Goal: Use online tool/utility: Utilize a website feature to perform a specific function

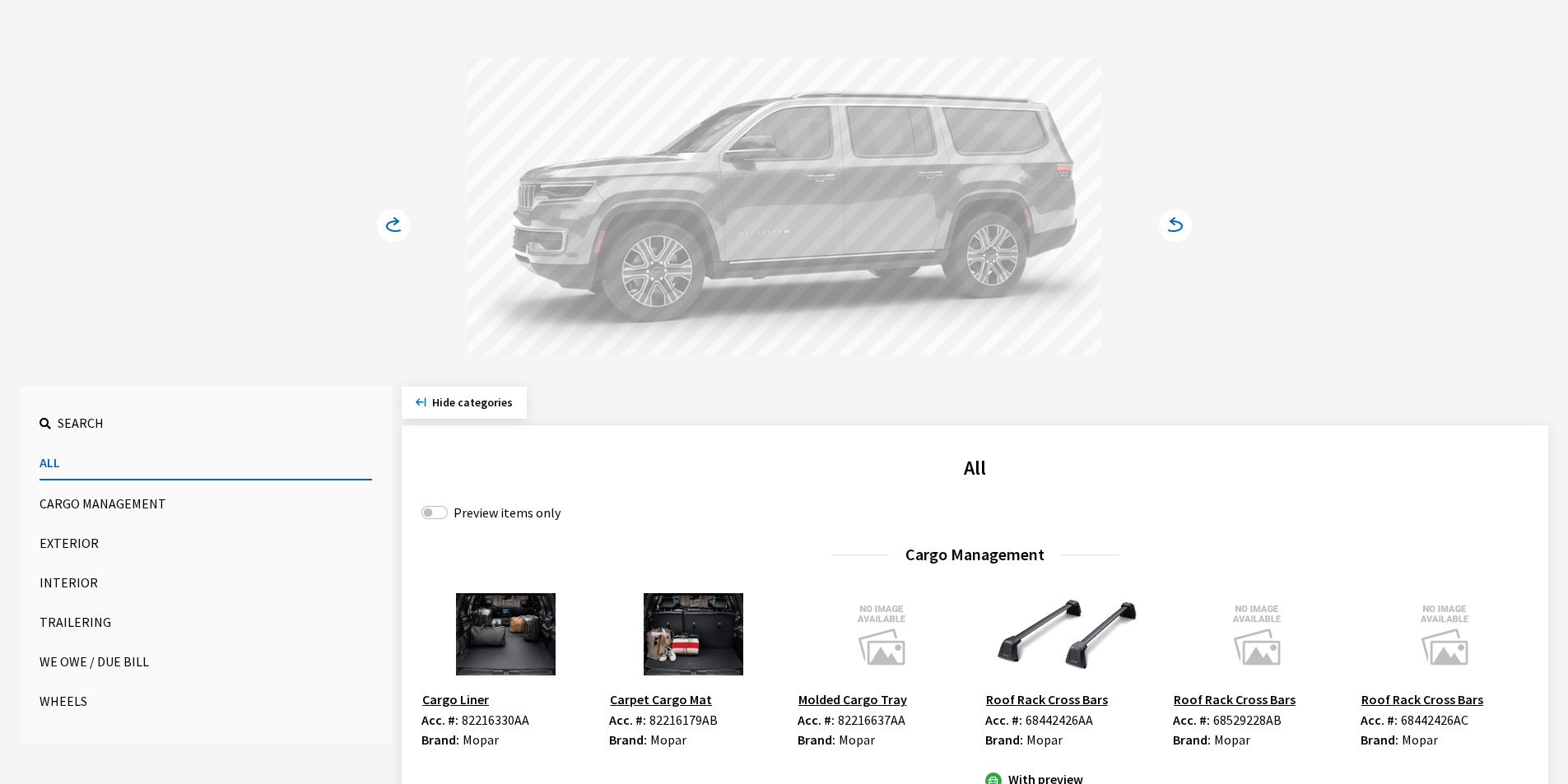
scroll to position [247, 0]
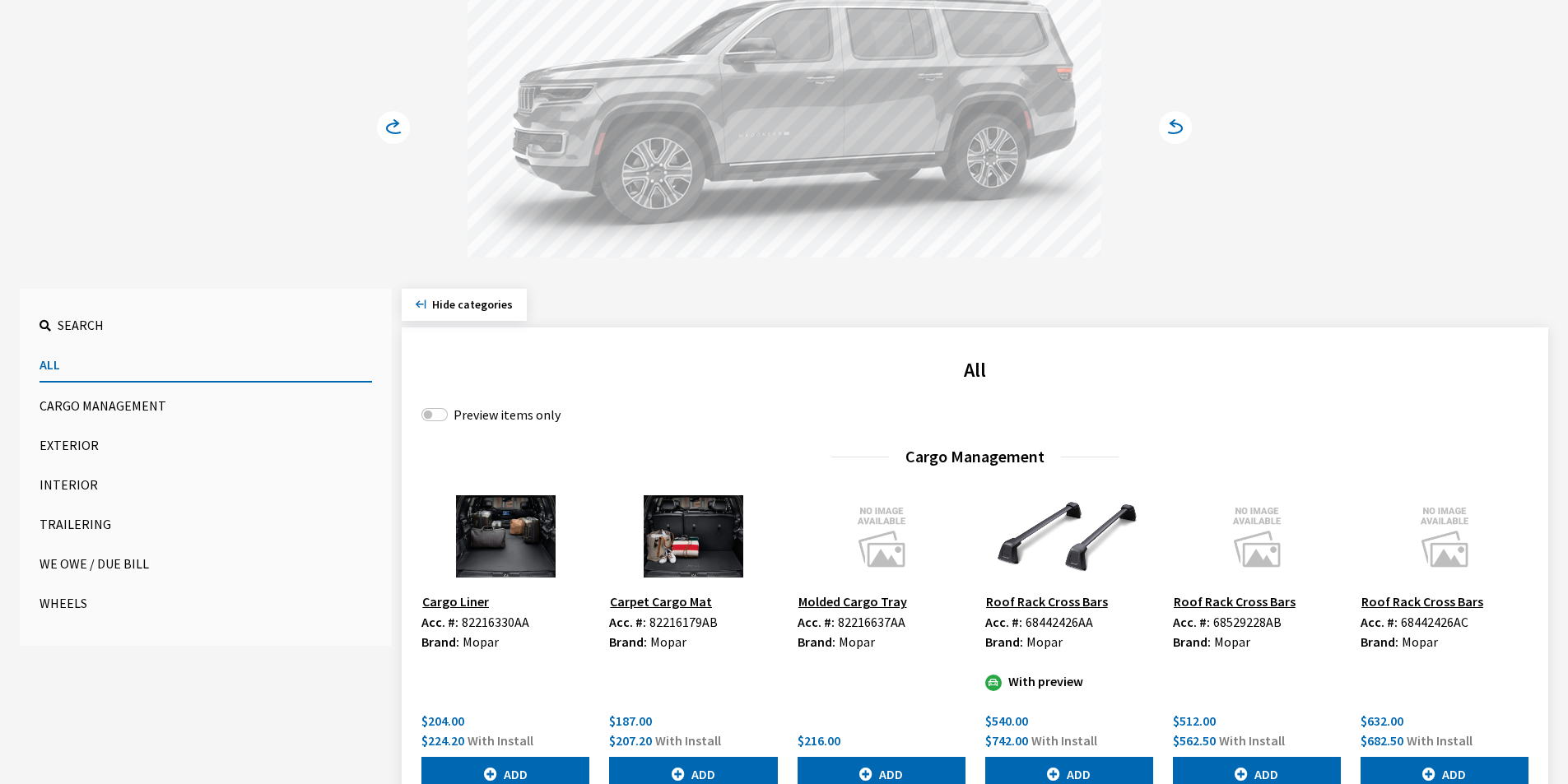
click at [60, 359] on button "All" at bounding box center [206, 365] width 333 height 34
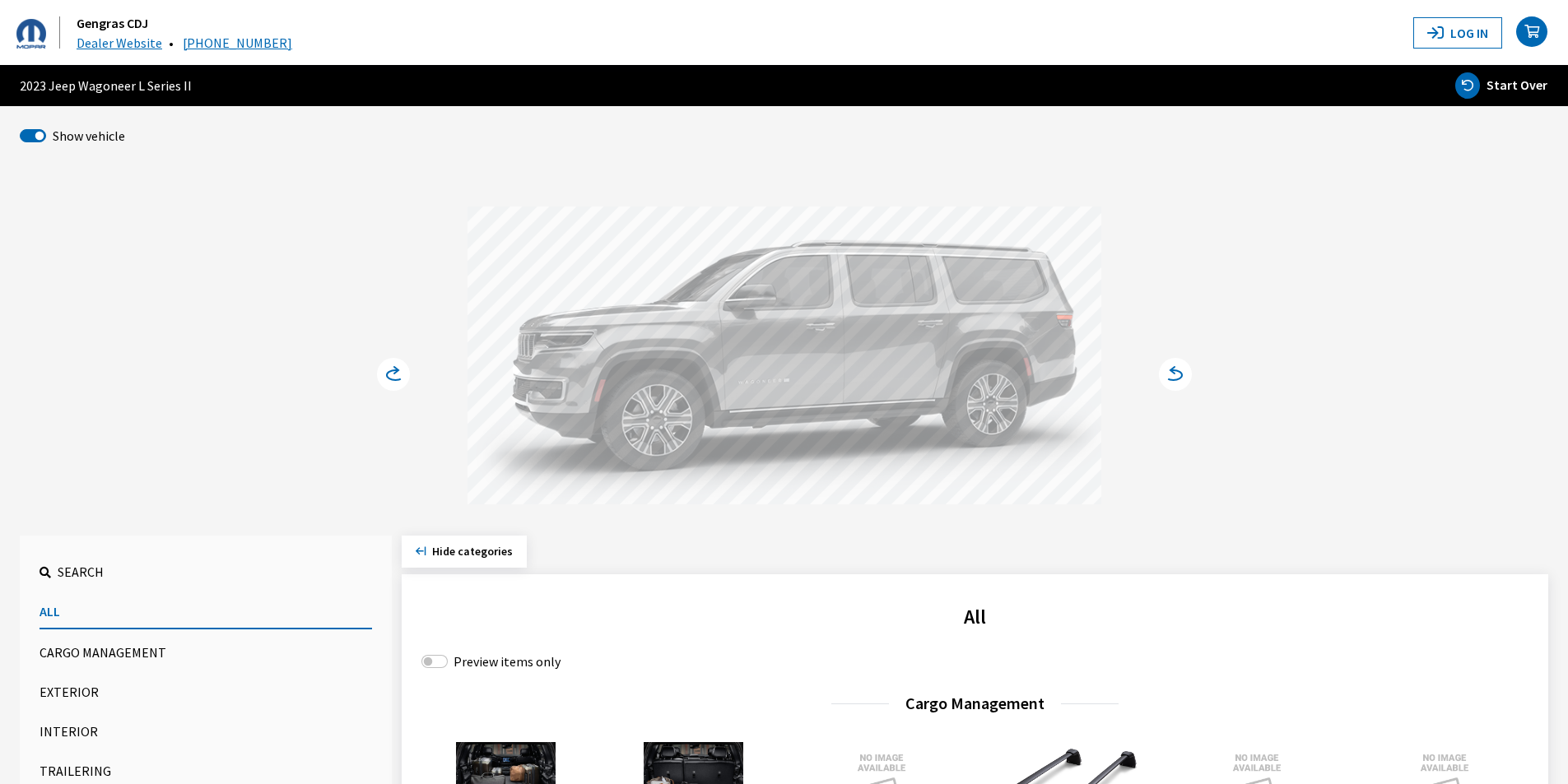
click at [1526, 86] on span "Start Over" at bounding box center [1516, 84] width 60 height 17
select select
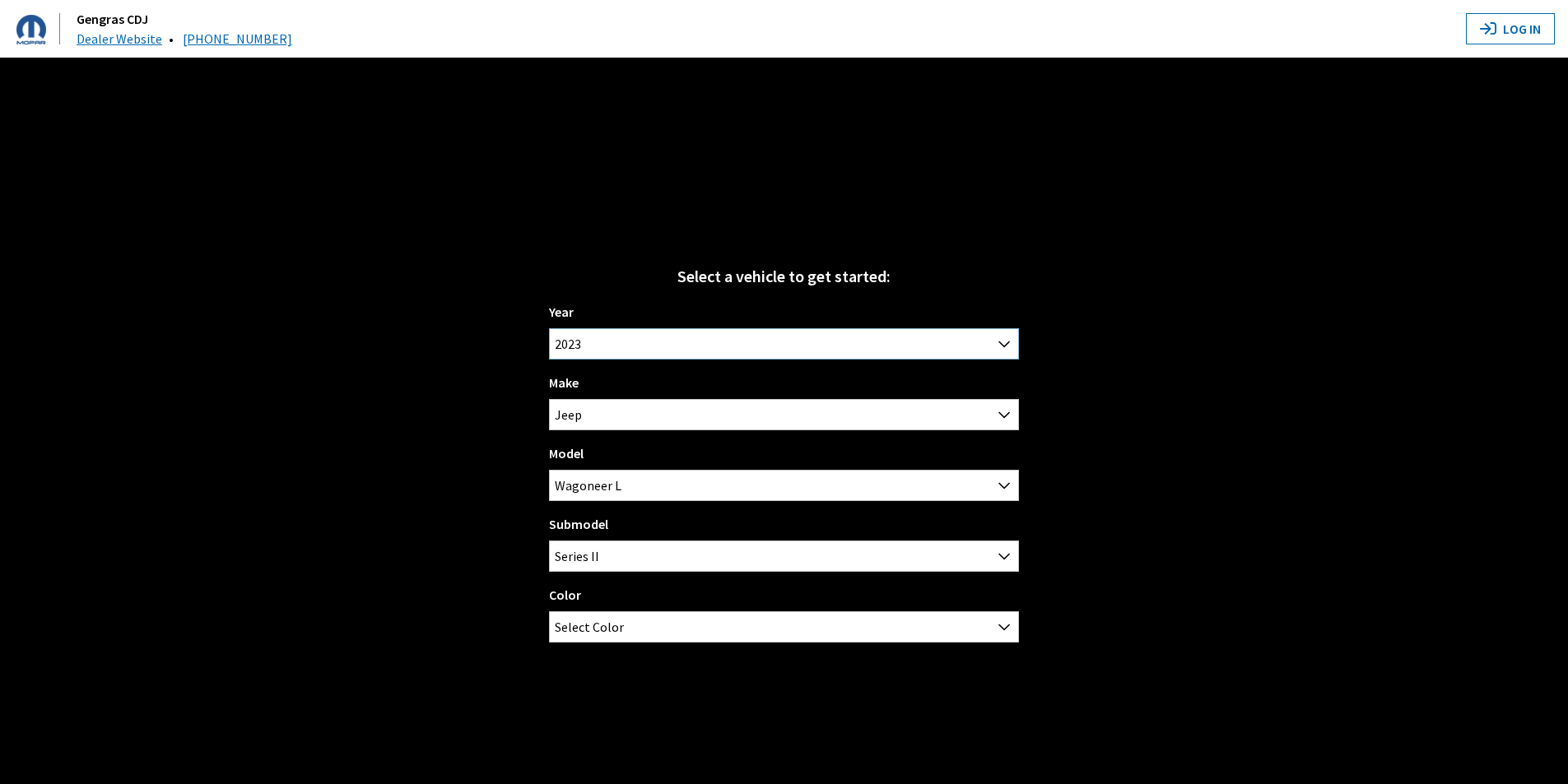
click at [702, 339] on span "2023" at bounding box center [784, 344] width 468 height 29
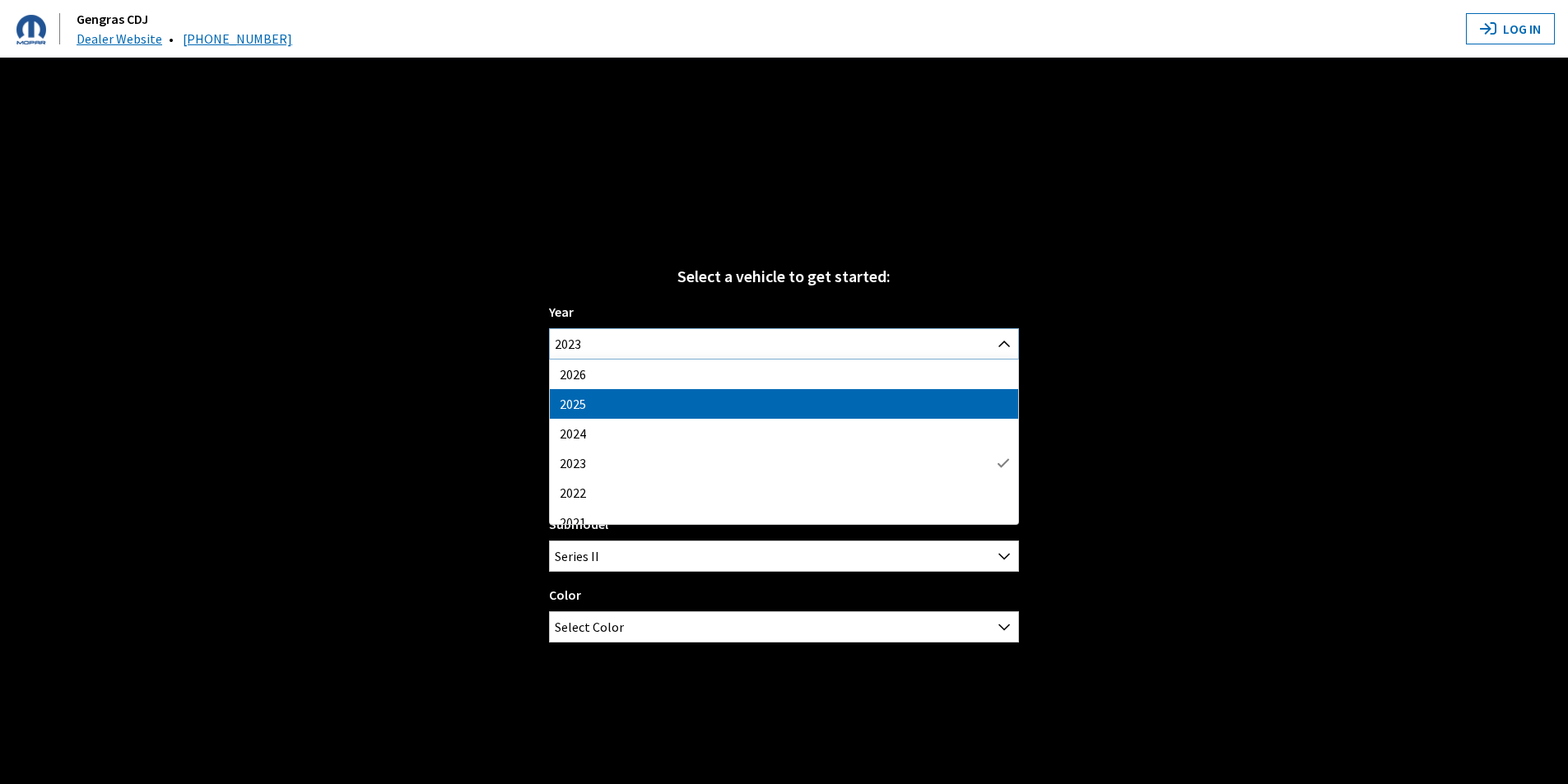
select select "43"
select select "16"
select select "1276"
select select "3650"
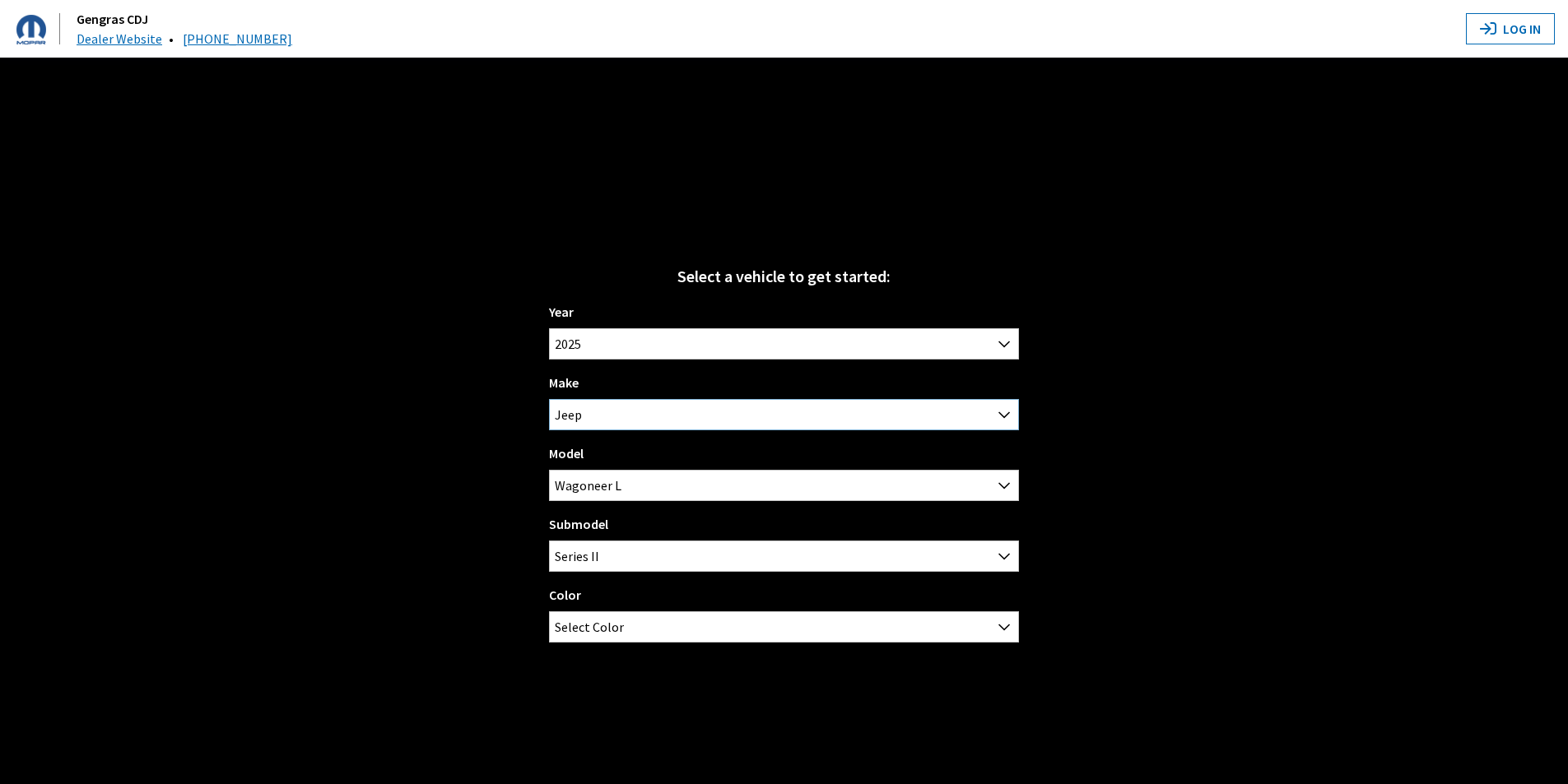
click at [764, 414] on span "Jeep" at bounding box center [784, 414] width 468 height 29
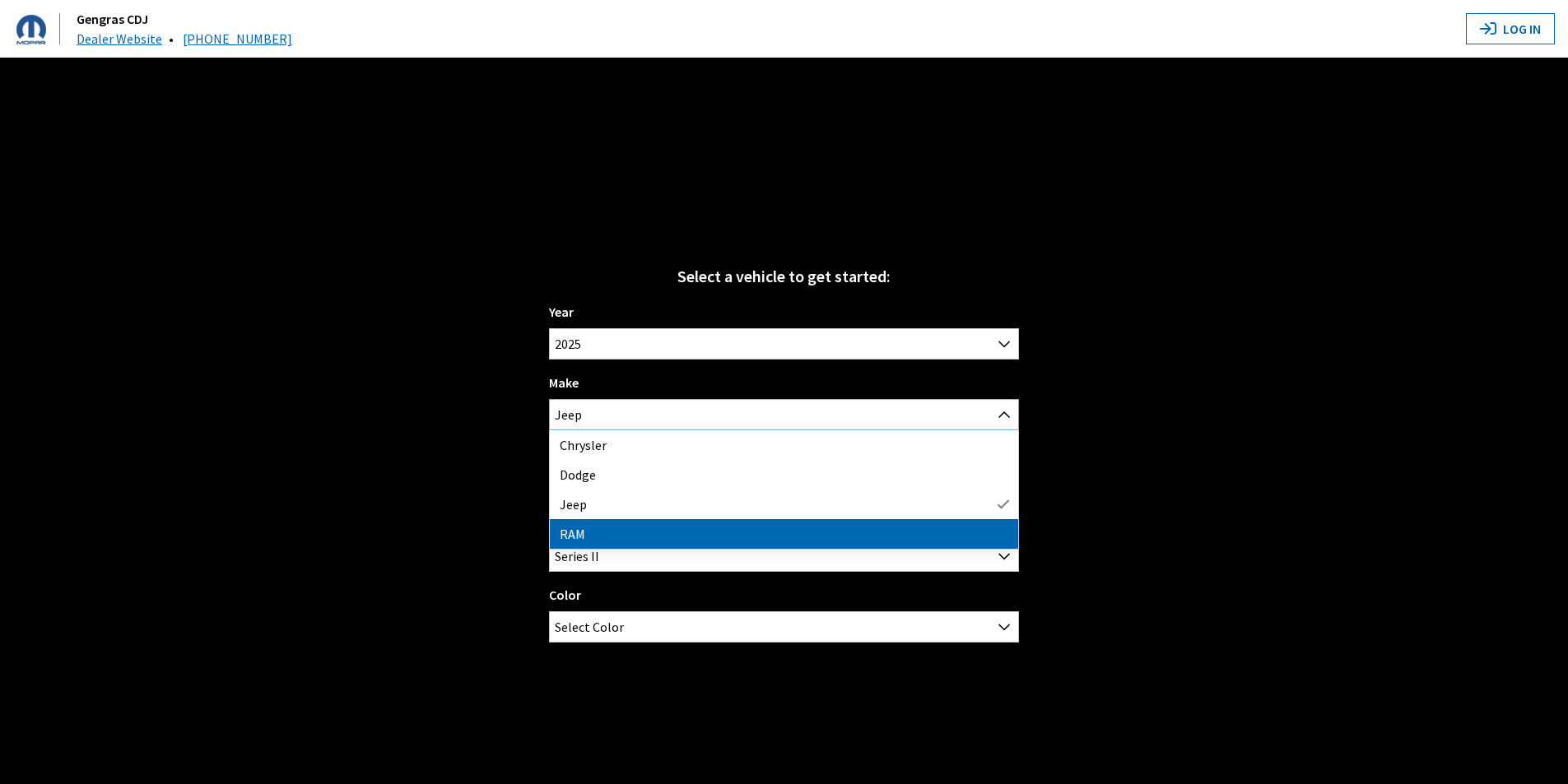
select select "34"
select select
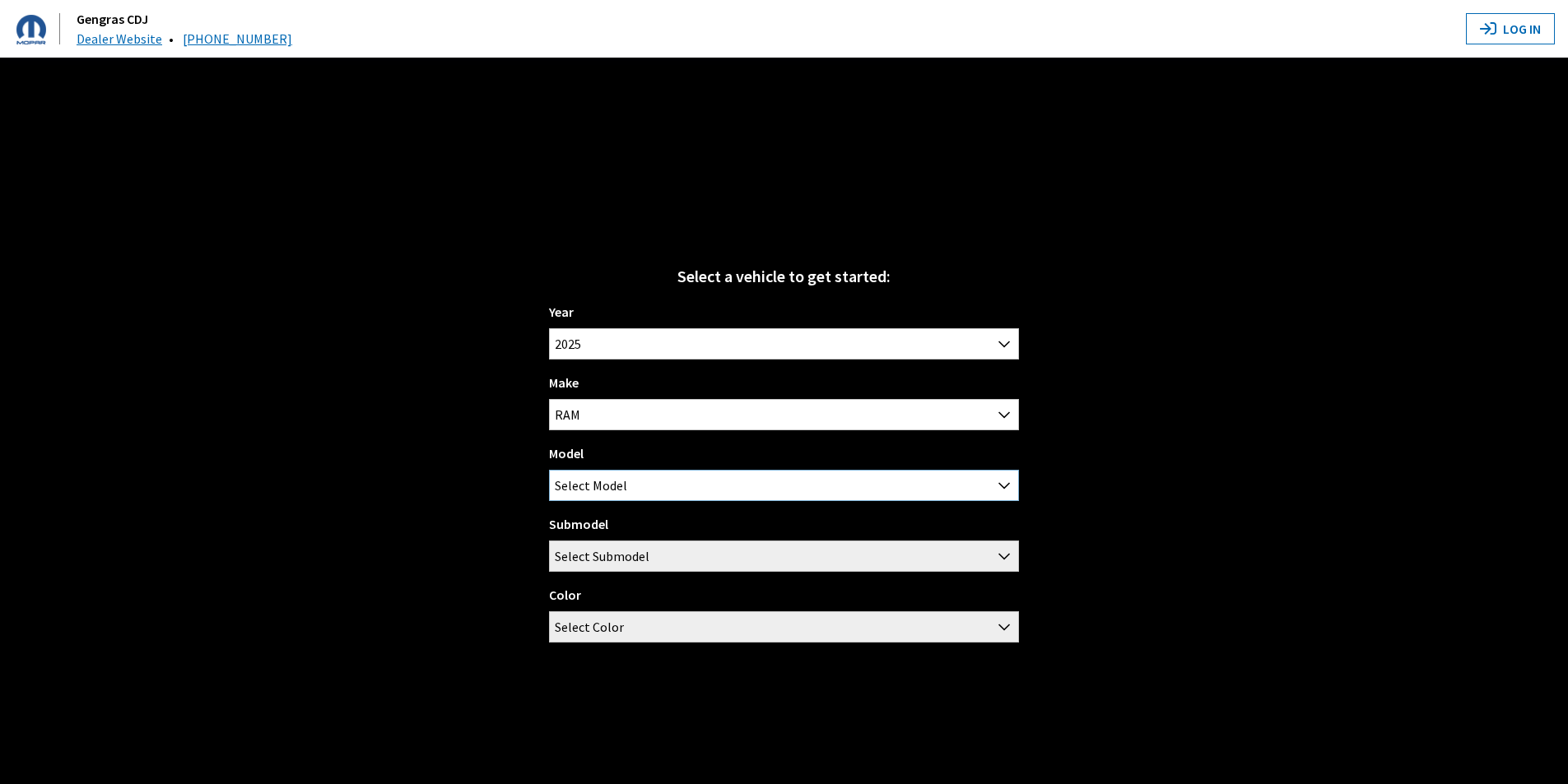
click at [693, 475] on span "Select Model" at bounding box center [784, 486] width 468 height 29
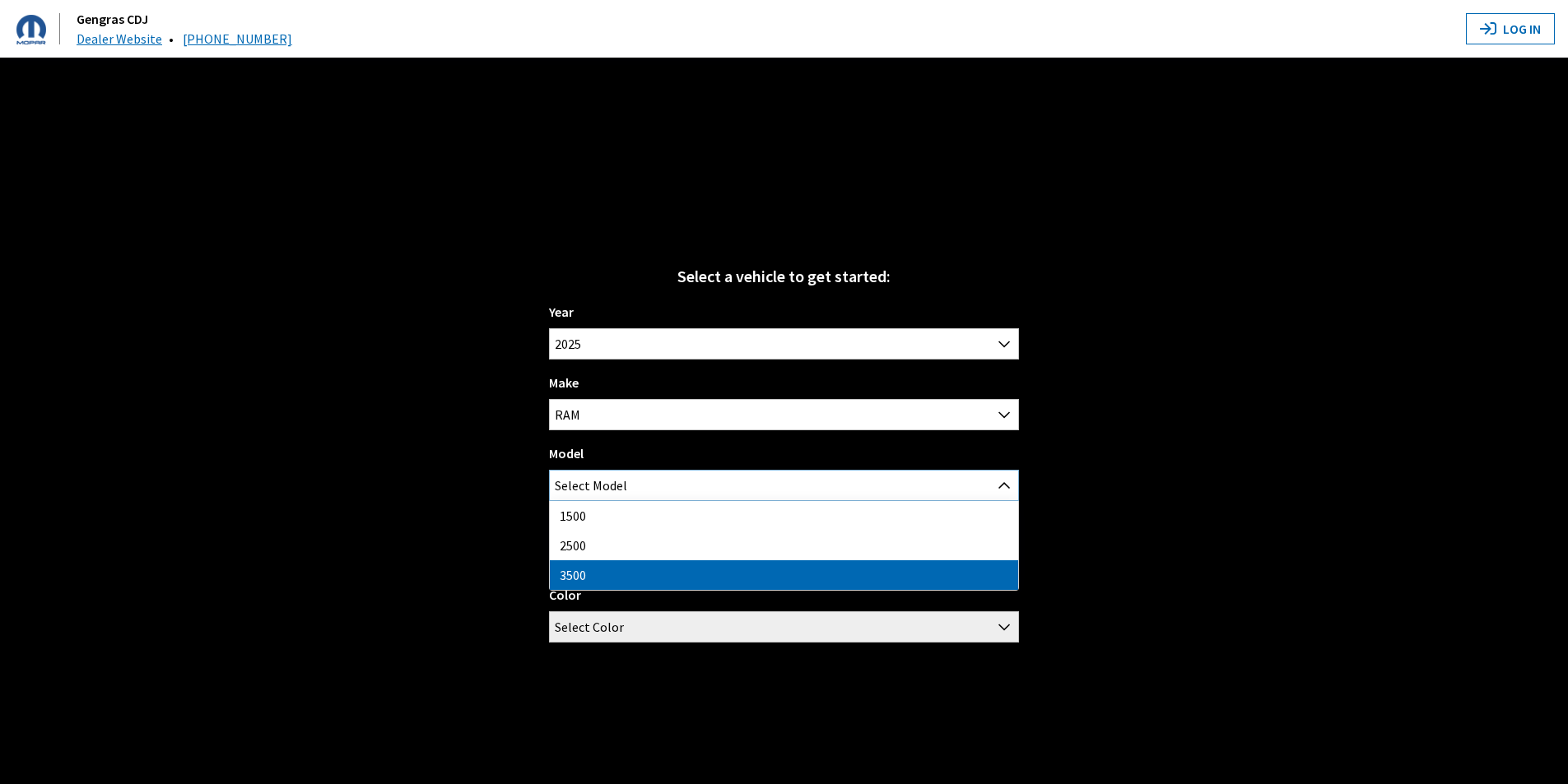
select select "1086"
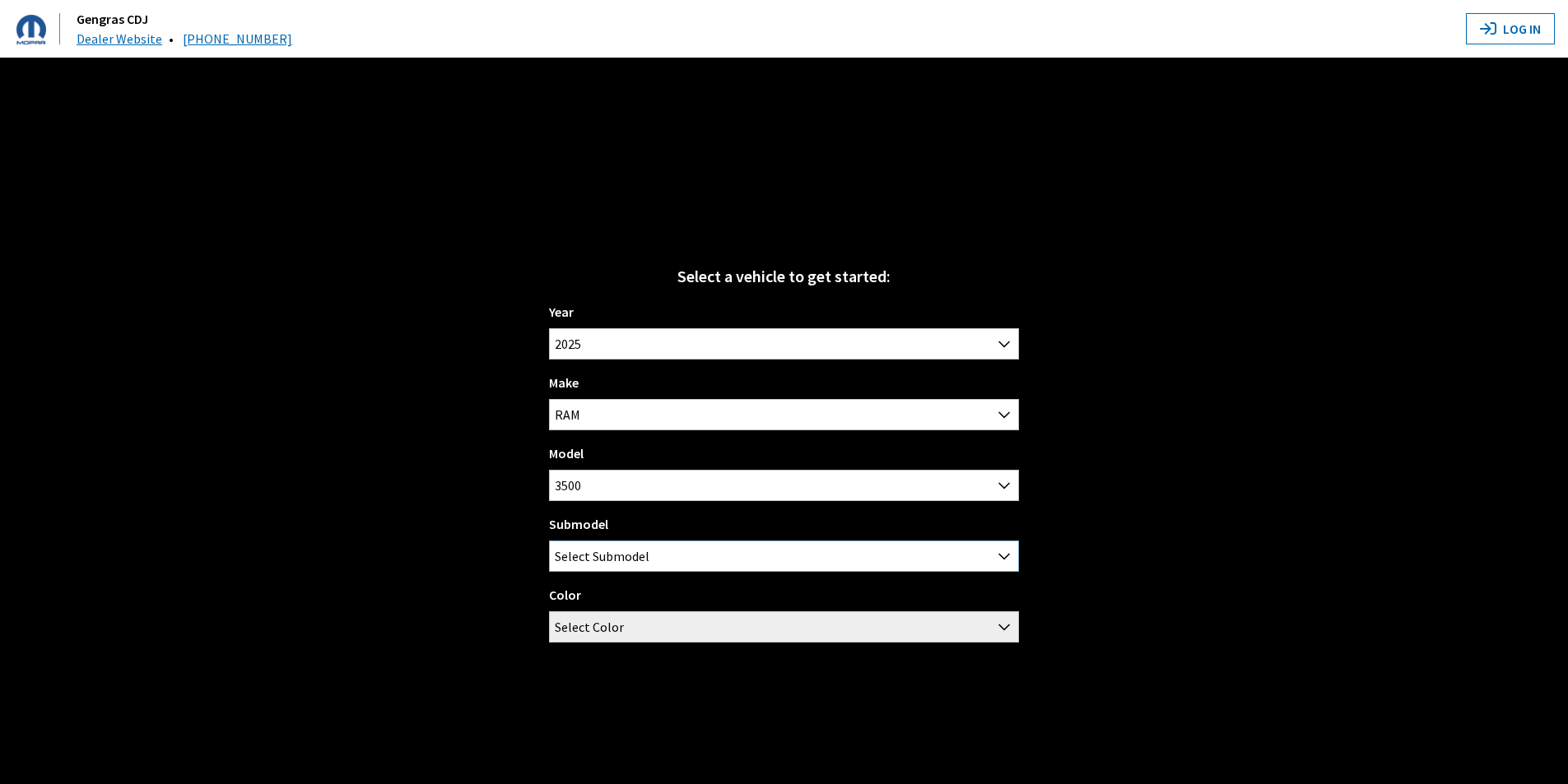
click at [723, 555] on span "Select Submodel" at bounding box center [784, 556] width 468 height 29
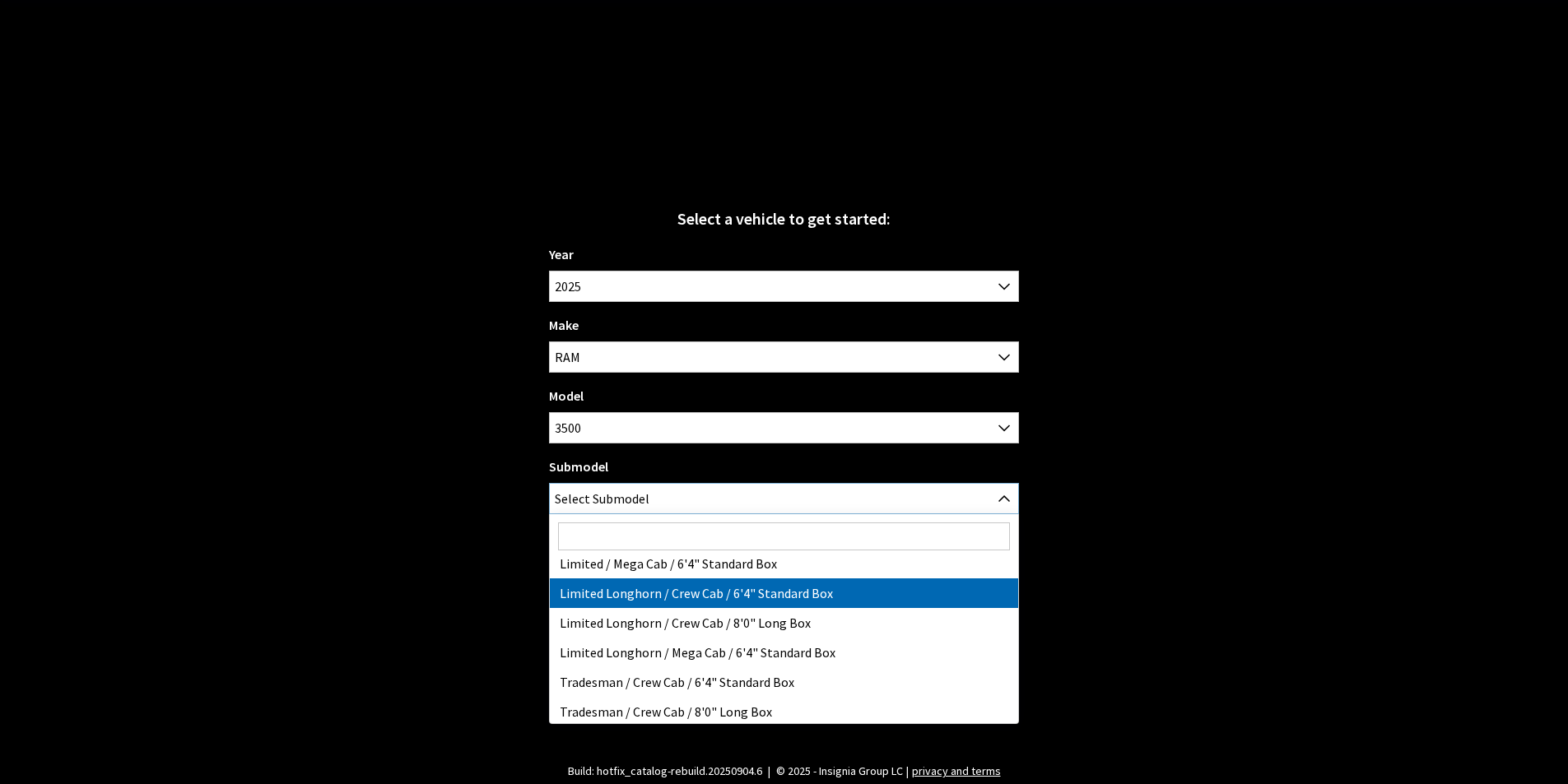
scroll to position [280, 0]
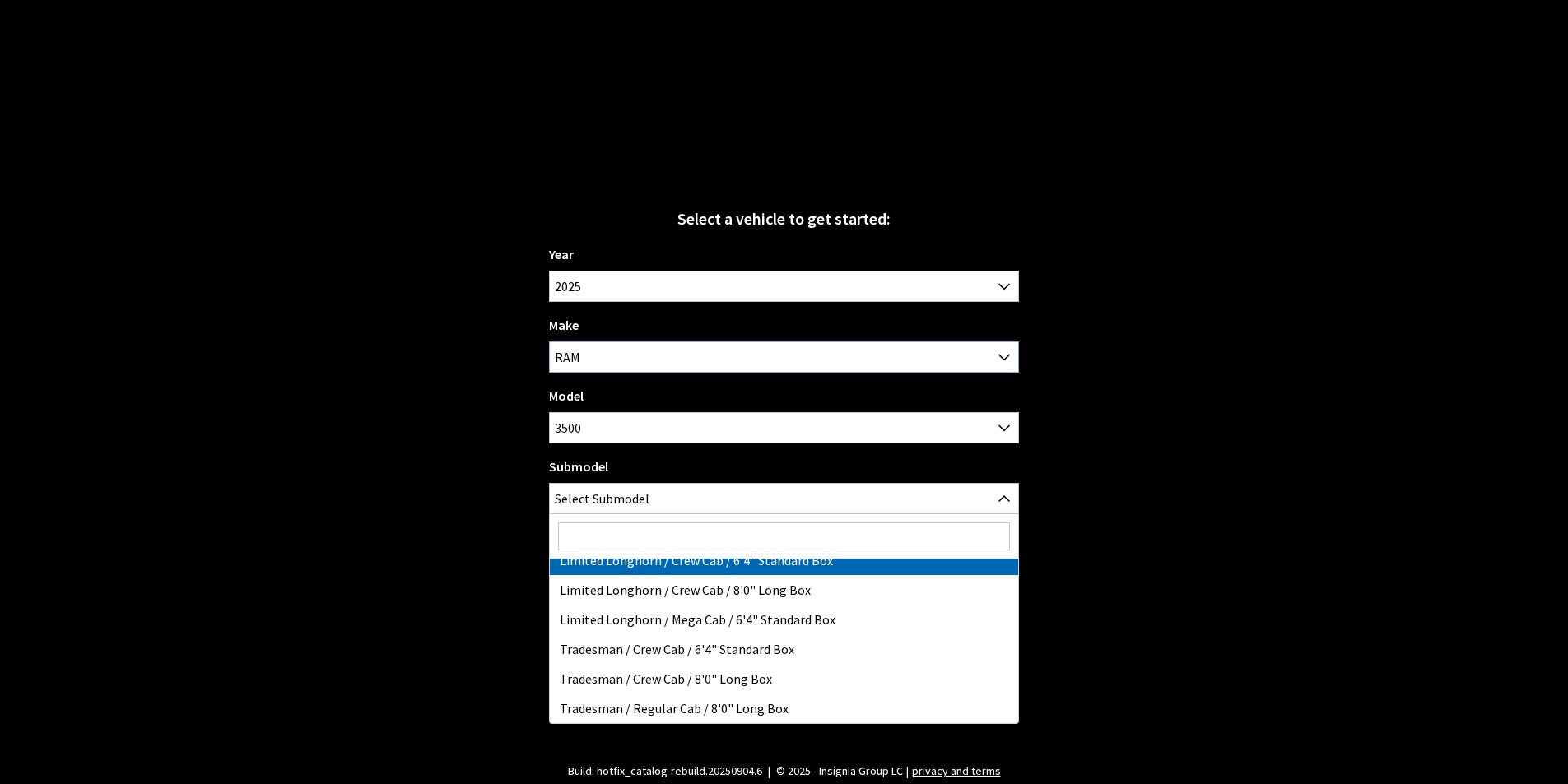
click at [852, 346] on span "RAM" at bounding box center [784, 357] width 468 height 29
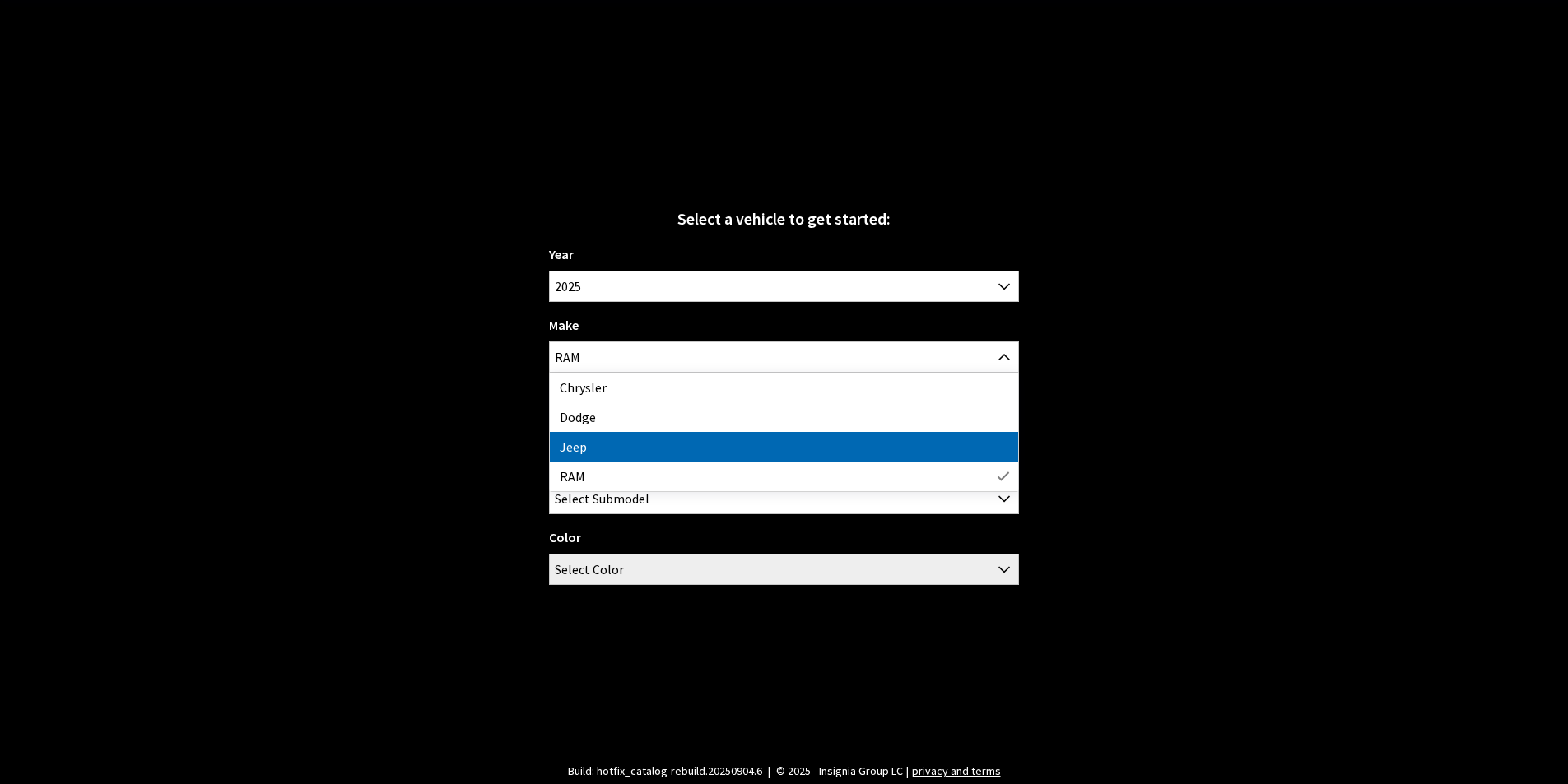
click at [1196, 435] on div "Select a vehicle to get started: Year [DATE] 2025 2024 2023 2022 2021 2020 2019…" at bounding box center [784, 392] width 1568 height 784
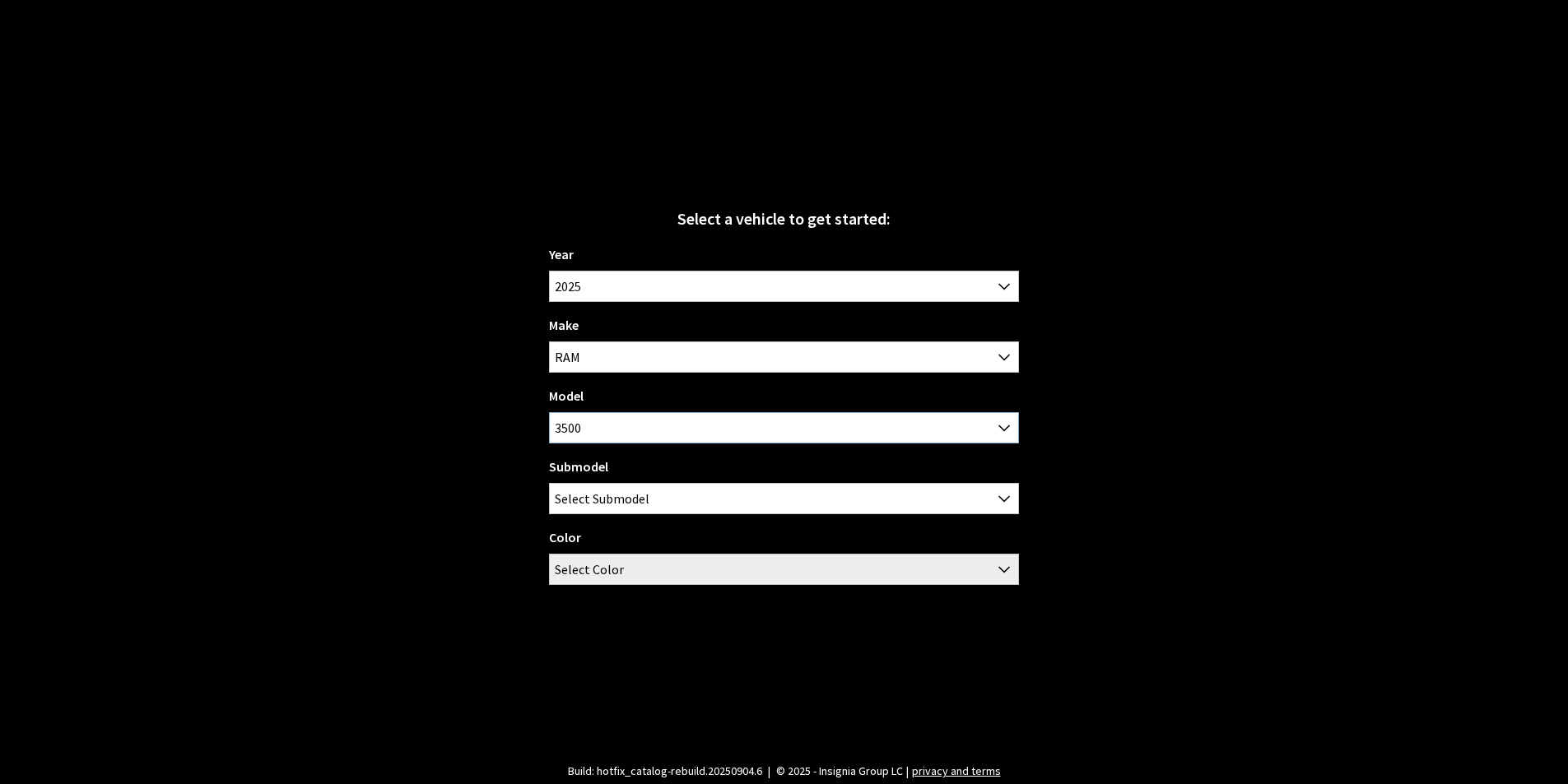
click at [834, 425] on span "3500" at bounding box center [784, 428] width 468 height 29
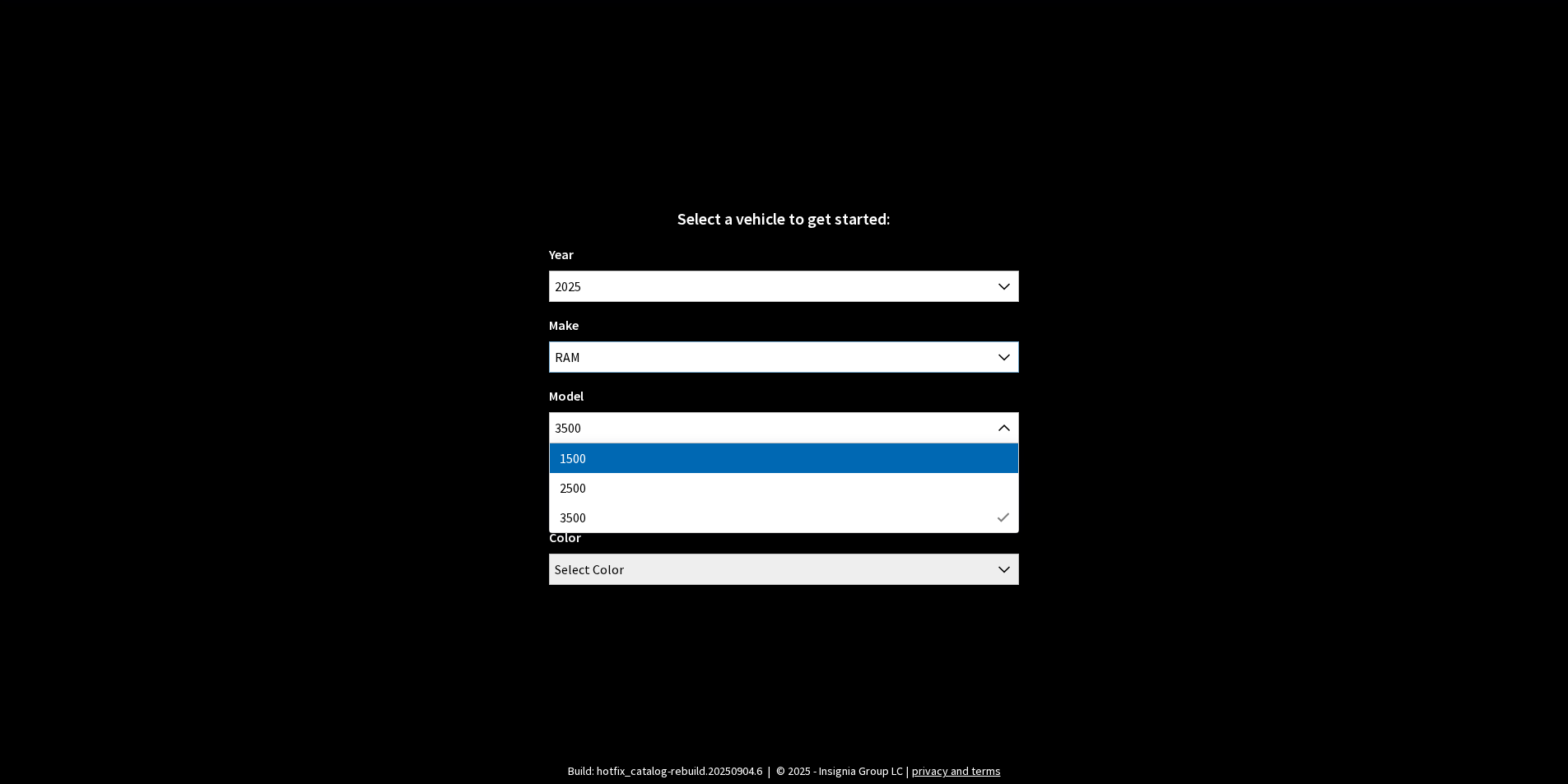
click at [847, 351] on span "RAM" at bounding box center [784, 357] width 468 height 29
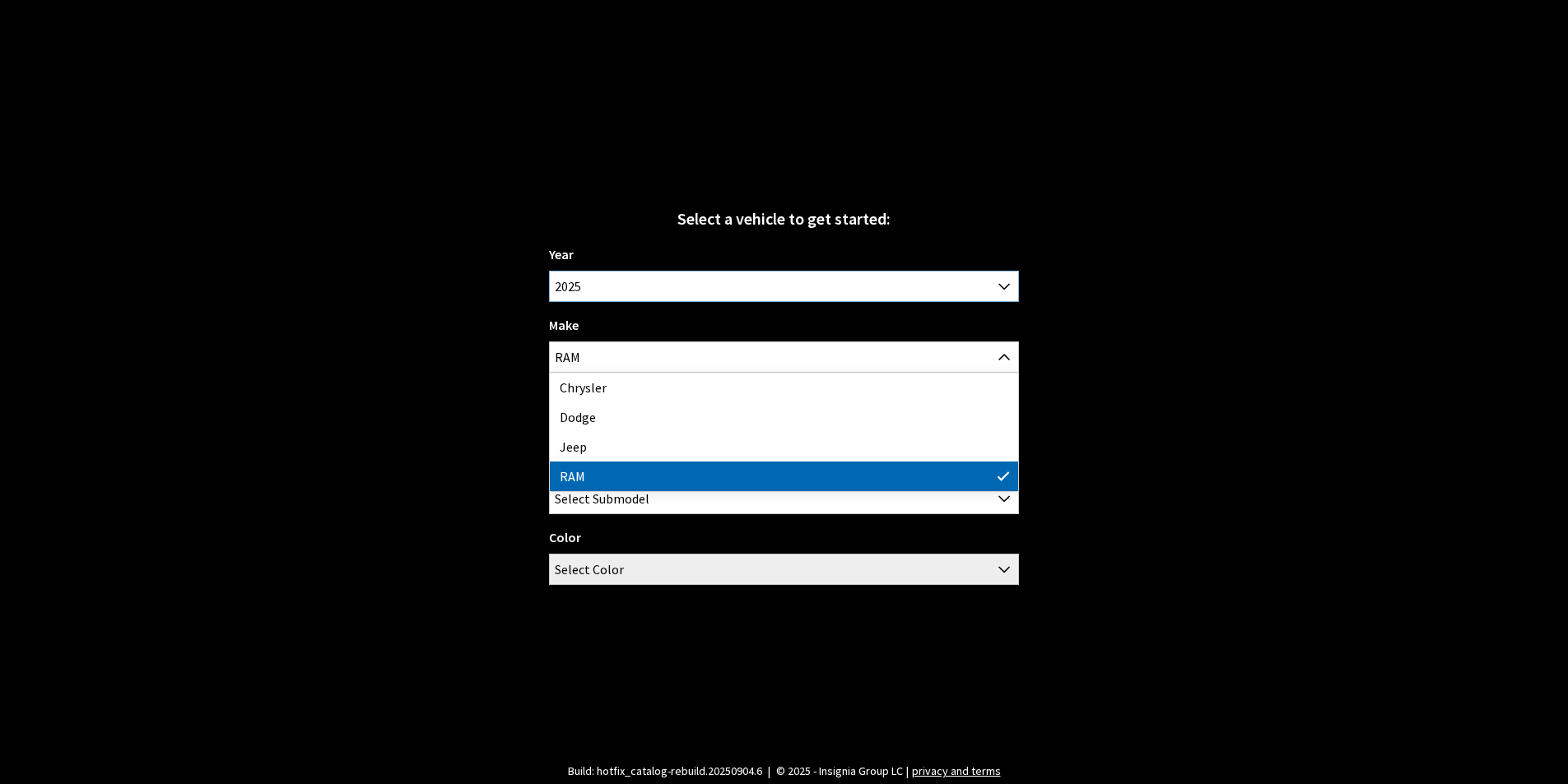
click at [852, 292] on span "2025" at bounding box center [784, 287] width 468 height 29
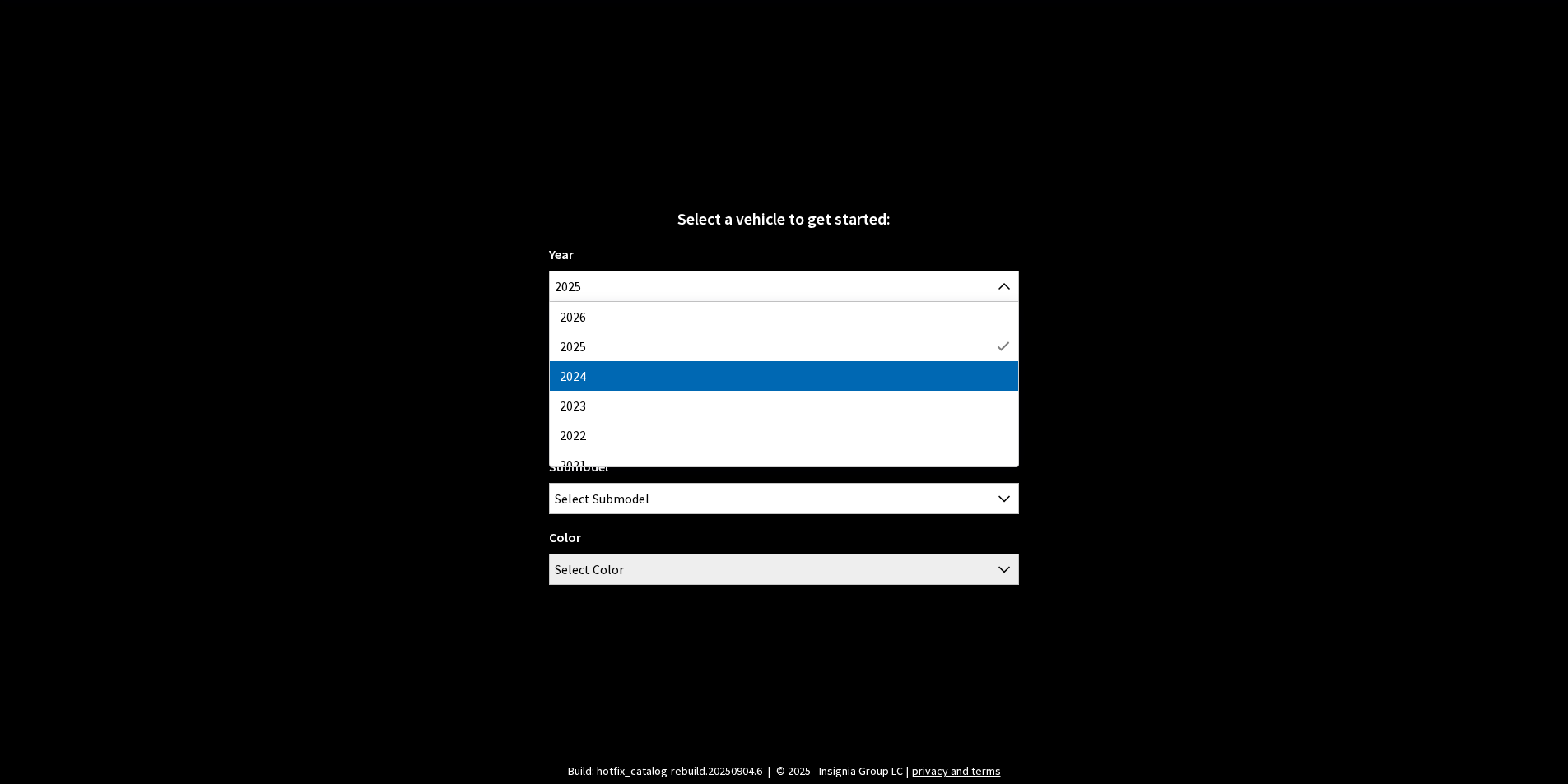
click at [1311, 380] on div "Select a vehicle to get started: Year [DATE] 2025 2024 2023 2022 2021 2020 2019…" at bounding box center [784, 392] width 1568 height 784
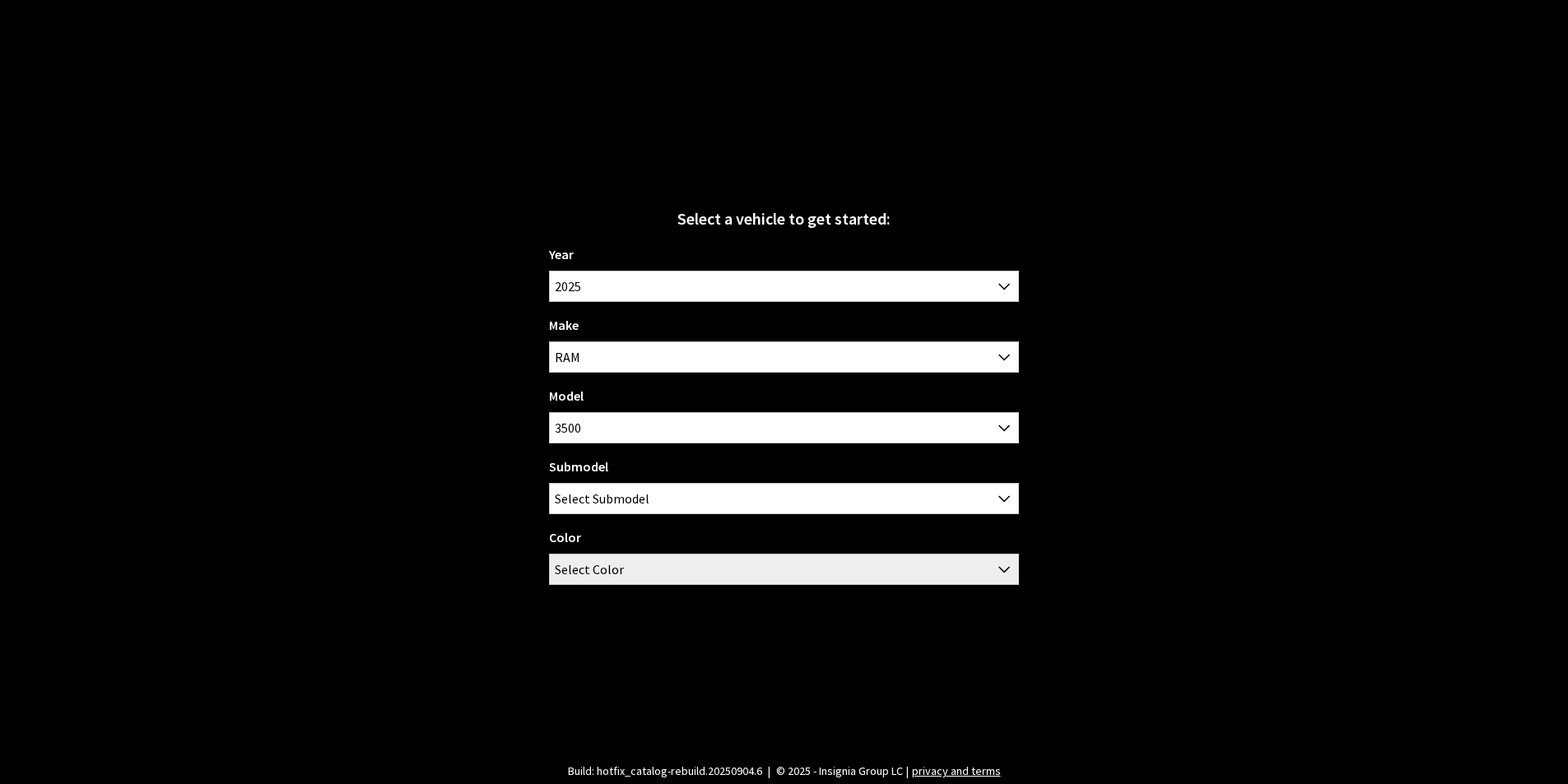
click at [824, 376] on div "Year [DATE] 2025 2024 2023 2022 2021 2020 2019 2018 2017 2016 2015 2014 2013 20…" at bounding box center [784, 421] width 470 height 354
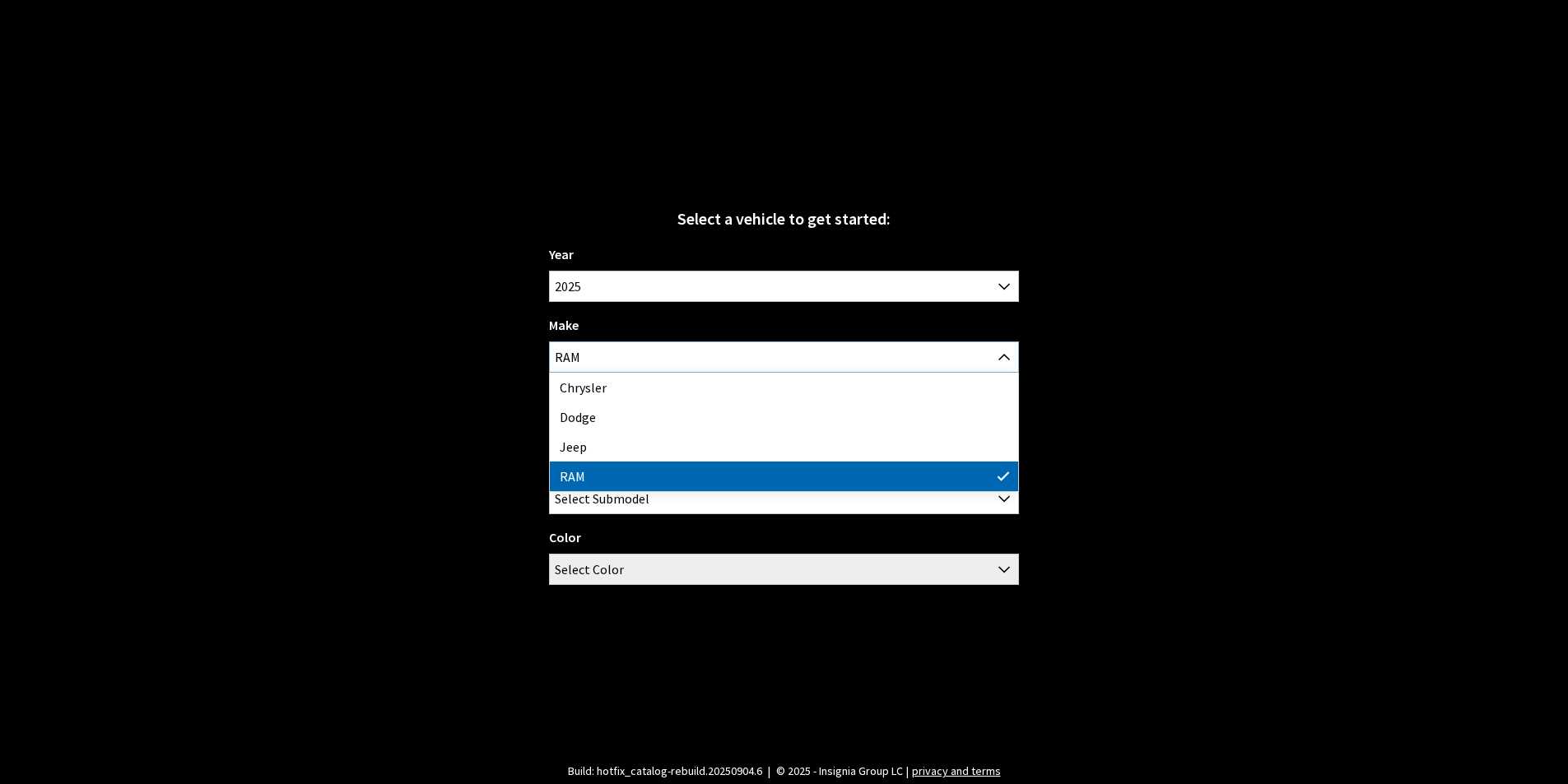
click at [836, 362] on span "RAM" at bounding box center [784, 357] width 468 height 29
drag, startPoint x: 822, startPoint y: 548, endPoint x: 823, endPoint y: 509, distance: 39.0
click at [823, 548] on div "Color Bright White Silver Zynith River Rock Velvet Red Baltic Gray Metallic Mid…" at bounding box center [784, 556] width 470 height 58
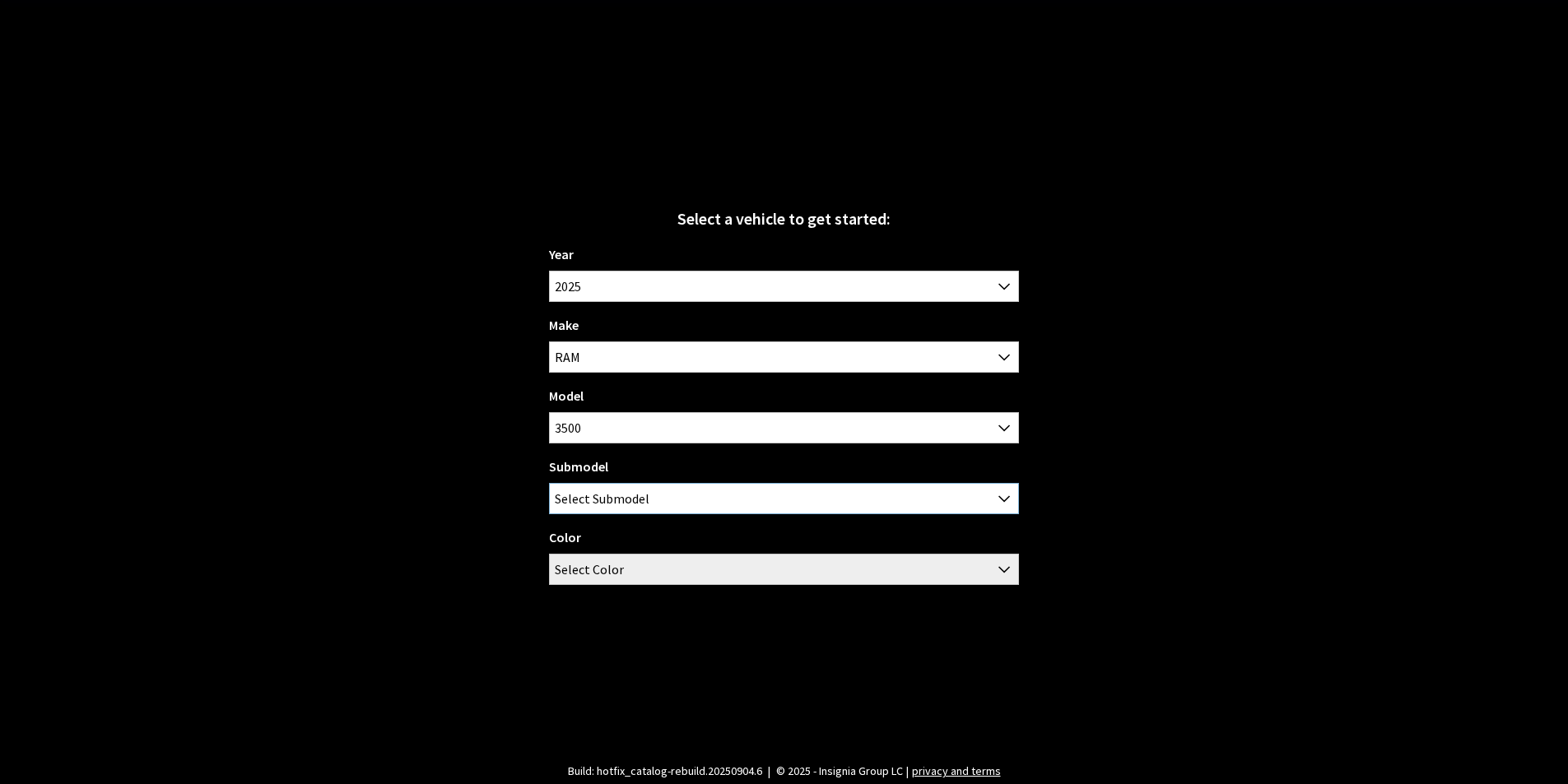
click at [824, 509] on span "Select Submodel" at bounding box center [784, 498] width 468 height 29
click at [1248, 509] on div "Select a vehicle to get started: Year [DATE] 2025 2024 2023 2022 2021 2020 2019…" at bounding box center [784, 392] width 1568 height 784
